Goal: Task Accomplishment & Management: Manage account settings

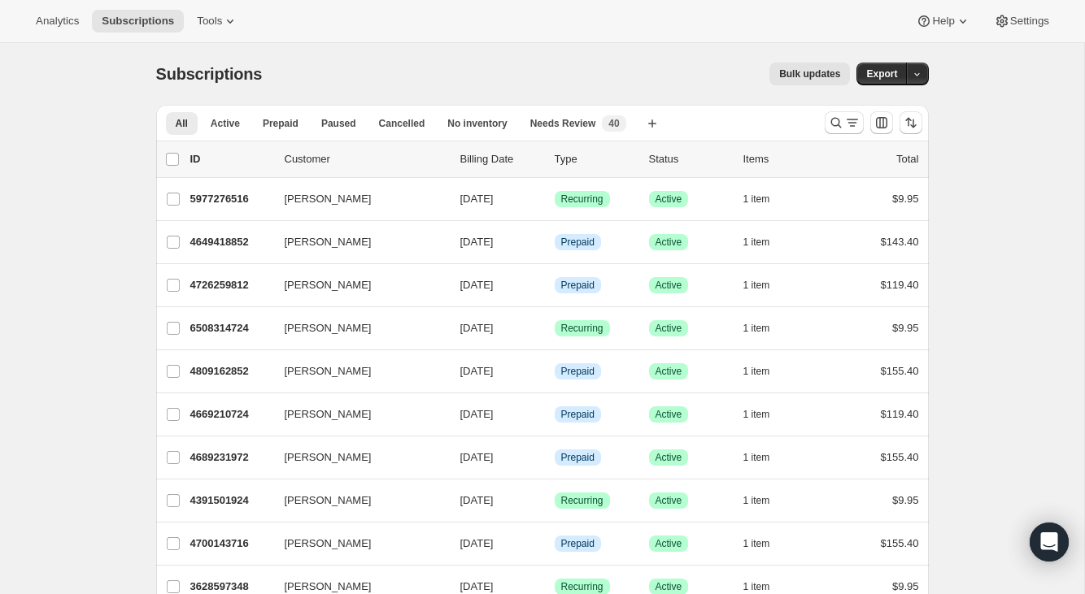
click at [864, 128] on div at bounding box center [873, 123] width 111 height 33
click at [848, 124] on icon "Search and filter results" at bounding box center [852, 123] width 16 height 16
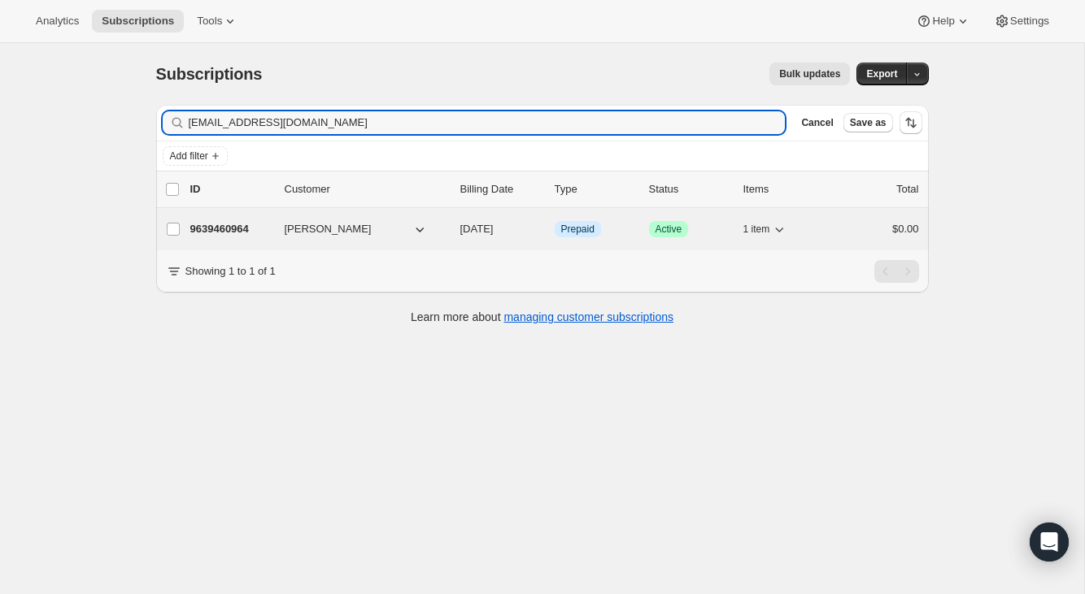
type input "[EMAIL_ADDRESS][DOMAIN_NAME]"
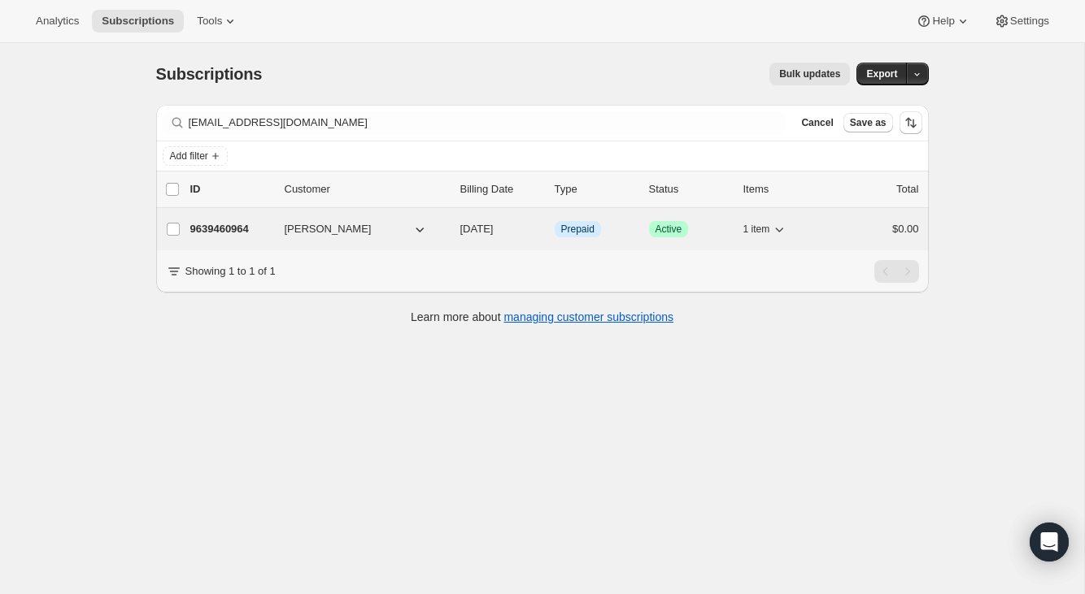
click at [874, 227] on div "$0.00" at bounding box center [877, 229] width 81 height 16
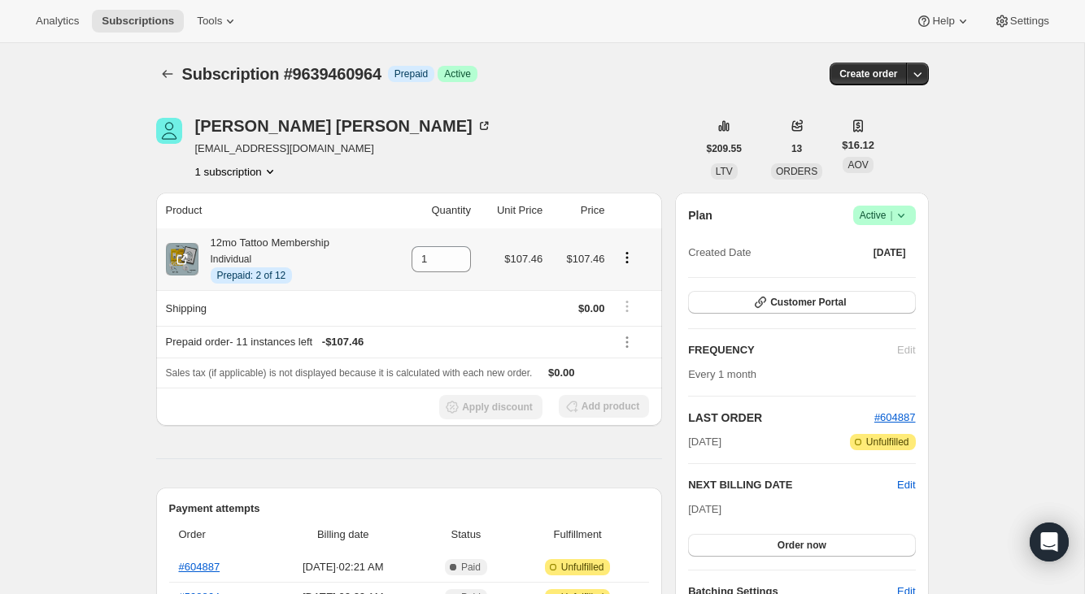
click at [630, 246] on td at bounding box center [635, 259] width 53 height 62
click at [628, 258] on icon "Product actions" at bounding box center [627, 257] width 2 height 2
click at [616, 140] on div "[PERSON_NAME] [EMAIL_ADDRESS][DOMAIN_NAME] 1 subscription" at bounding box center [426, 149] width 541 height 62
